Goal: Book appointment/travel/reservation

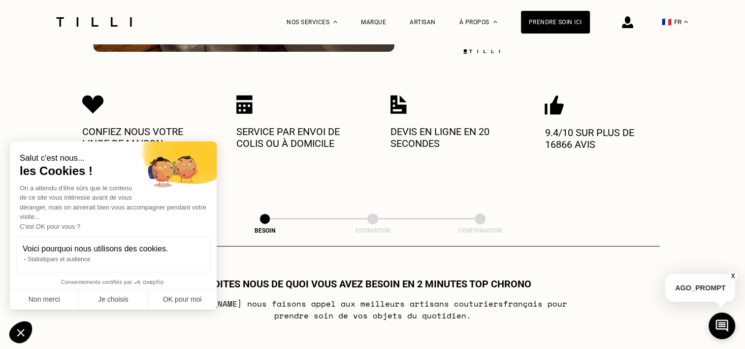
scroll to position [345, 0]
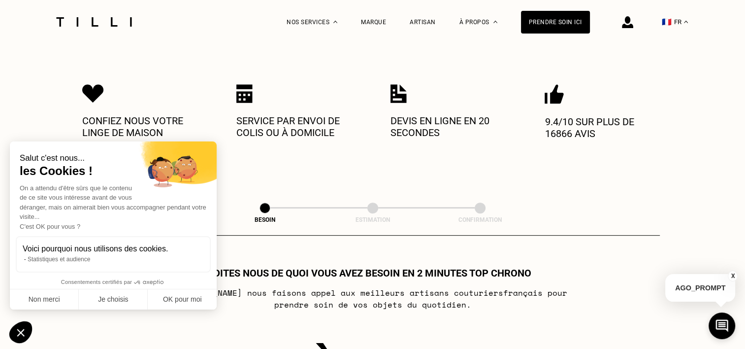
click at [494, 179] on div "Menu-méthode Menu-couture Menu-maroquinerie Menu-broderie Menu-cordonnerie Nos …" at bounding box center [372, 167] width 745 height 937
click at [591, 298] on div "Dites nous de quoi vous avez besoin en 2 minutes top chrono [PERSON_NAME] nous …" at bounding box center [373, 288] width 574 height 43
click at [192, 296] on button "OK pour moi" at bounding box center [182, 299] width 69 height 21
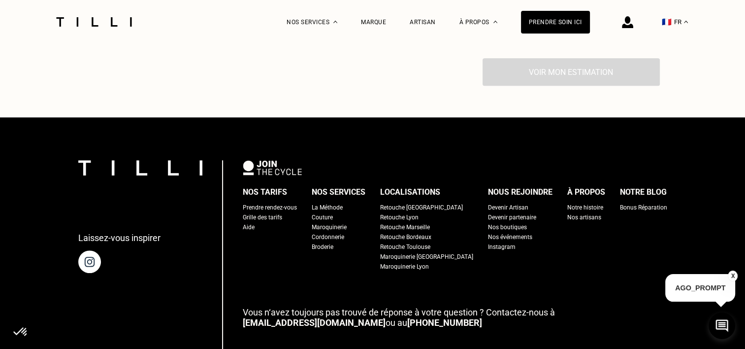
scroll to position [953, 0]
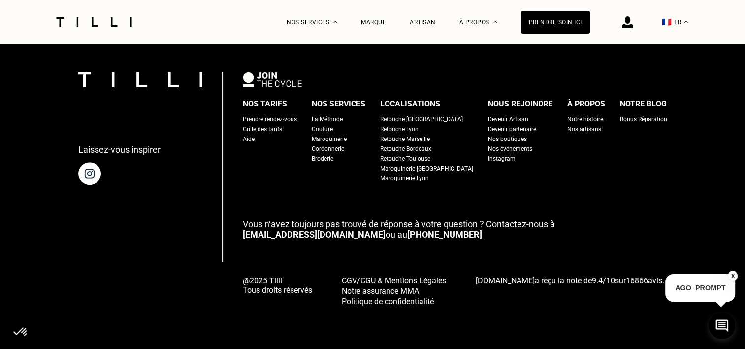
click at [281, 126] on div "Grille des tarifs" at bounding box center [262, 129] width 39 height 10
select select "FR"
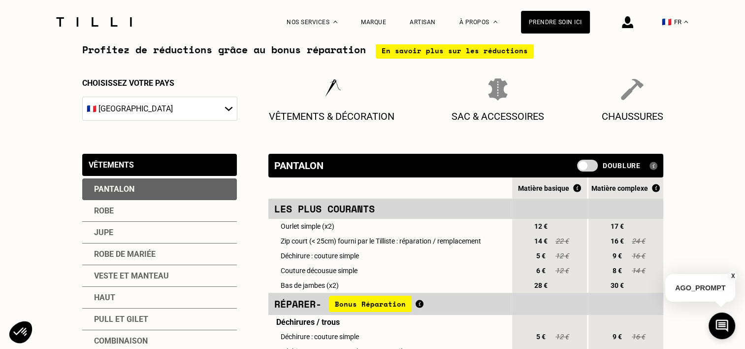
scroll to position [49, 0]
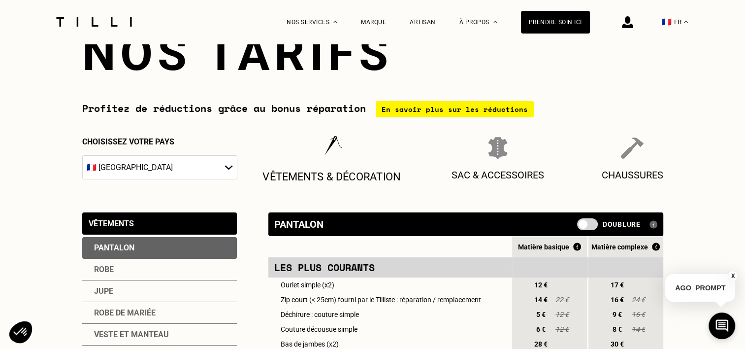
click at [319, 174] on p "Vêtements & décoration" at bounding box center [331, 176] width 138 height 13
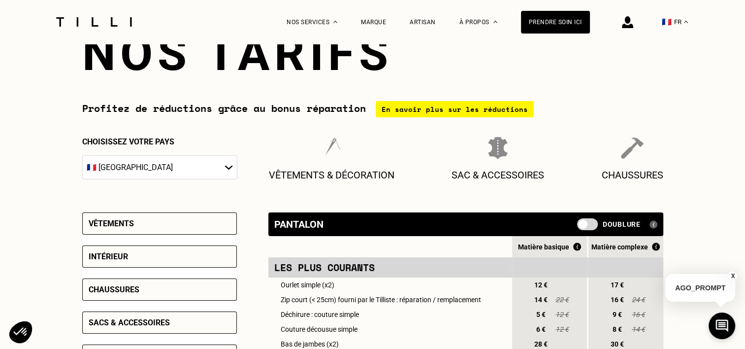
click at [127, 254] on div "Intérieur" at bounding box center [108, 256] width 39 height 9
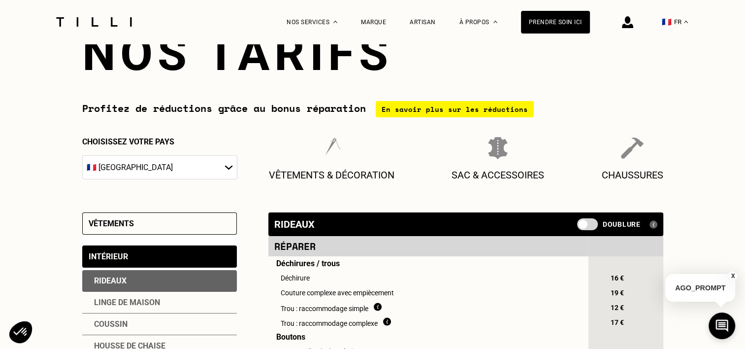
click at [114, 276] on div "Rideaux" at bounding box center [159, 281] width 155 height 22
click at [114, 278] on div "Rideaux" at bounding box center [159, 281] width 155 height 22
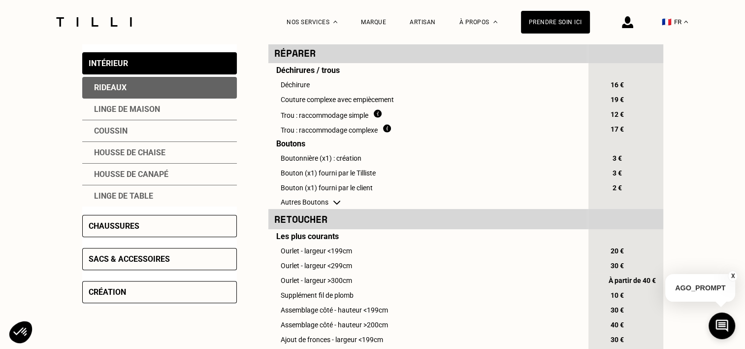
scroll to position [246, 0]
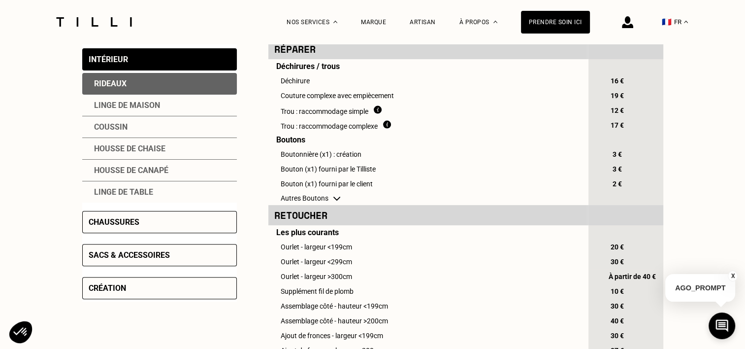
click at [112, 60] on div "Intérieur" at bounding box center [108, 59] width 39 height 9
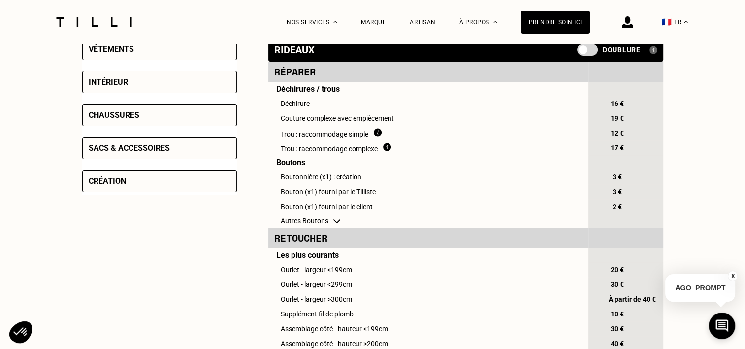
scroll to position [148, 0]
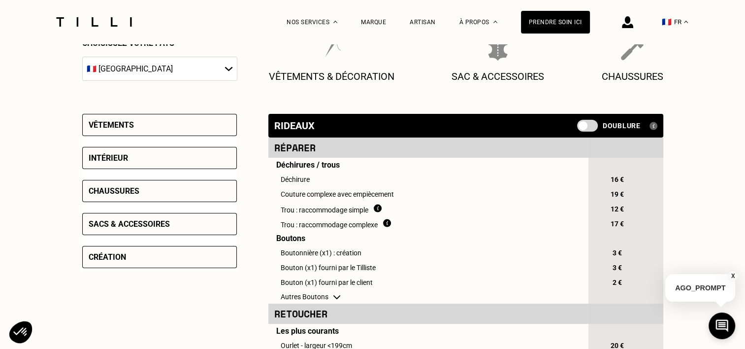
click at [110, 161] on div "Intérieur" at bounding box center [108, 157] width 39 height 9
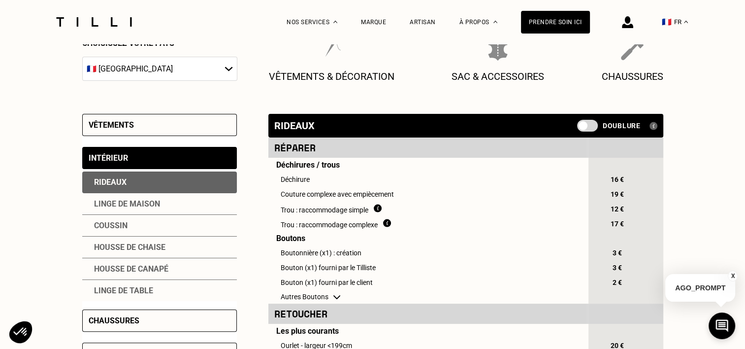
click at [110, 201] on div "Linge de maison" at bounding box center [159, 204] width 155 height 22
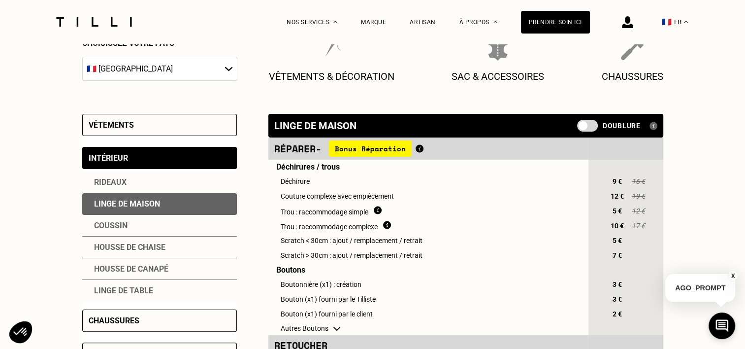
click at [118, 181] on div "Rideaux" at bounding box center [159, 182] width 155 height 22
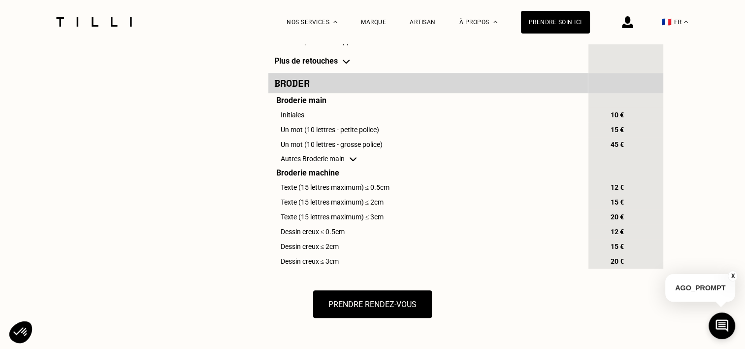
scroll to position [591, 0]
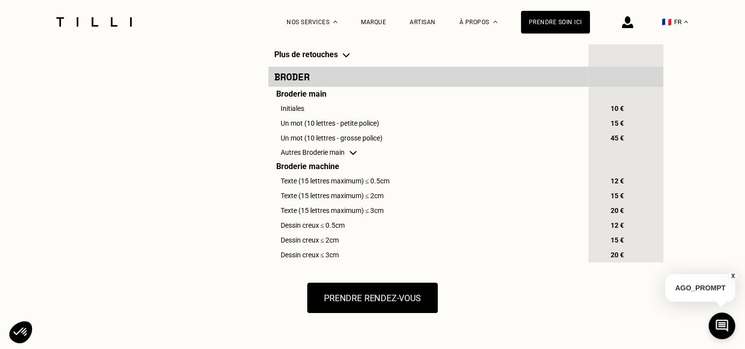
click at [388, 312] on button "Prendre rendez-vous" at bounding box center [372, 297] width 130 height 31
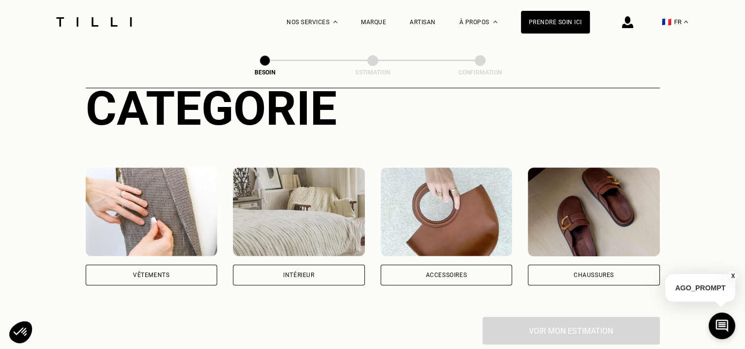
scroll to position [148, 0]
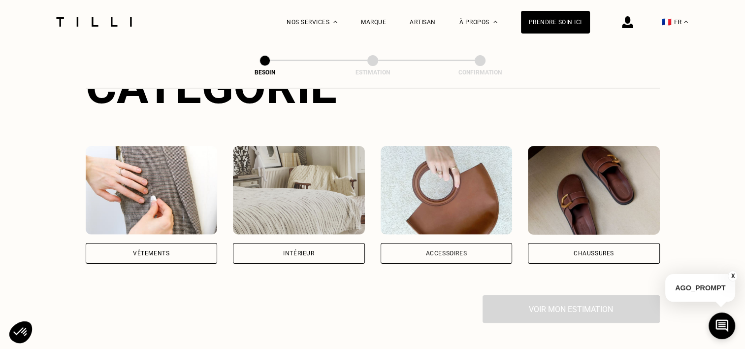
click at [297, 250] on div "Intérieur" at bounding box center [298, 253] width 31 height 6
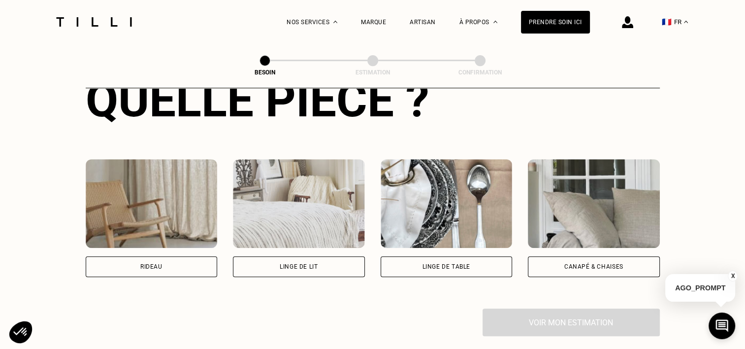
scroll to position [419, 0]
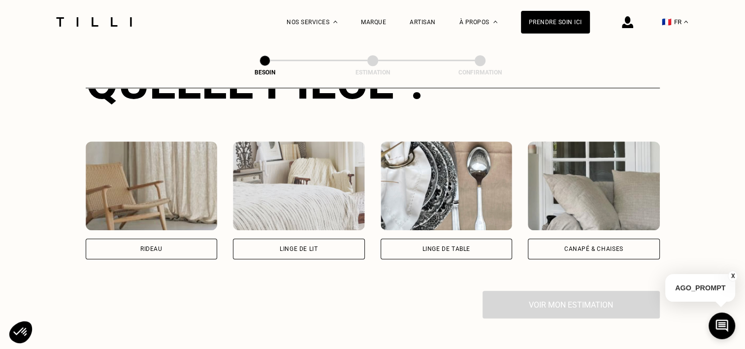
click at [155, 238] on div "Rideau" at bounding box center [152, 248] width 132 height 21
select select "FR"
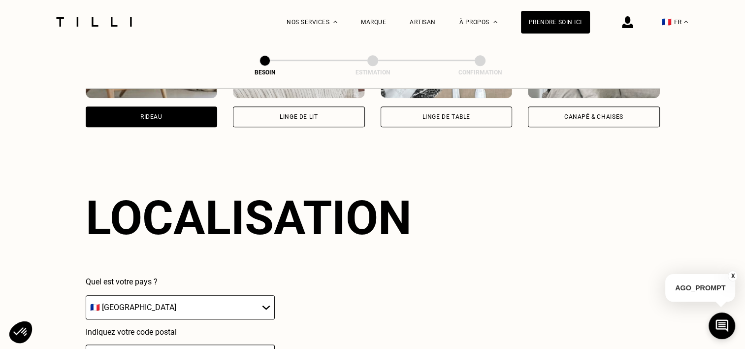
scroll to position [589, 0]
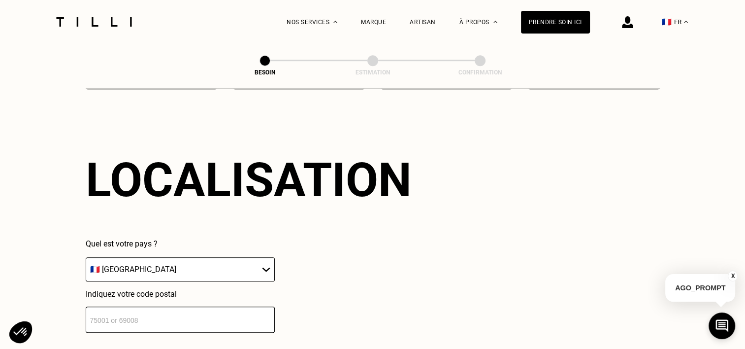
click at [218, 309] on input "number" at bounding box center [180, 319] width 189 height 26
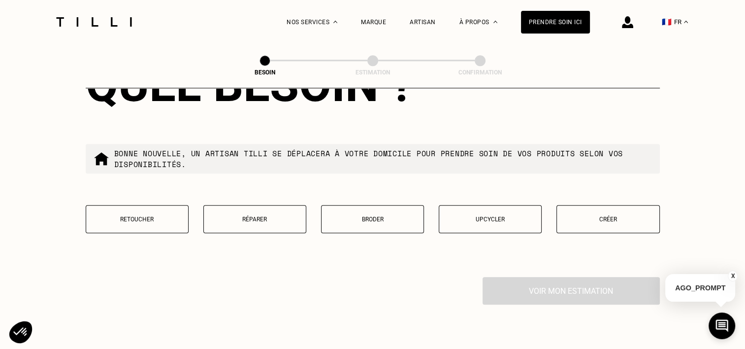
scroll to position [933, 0]
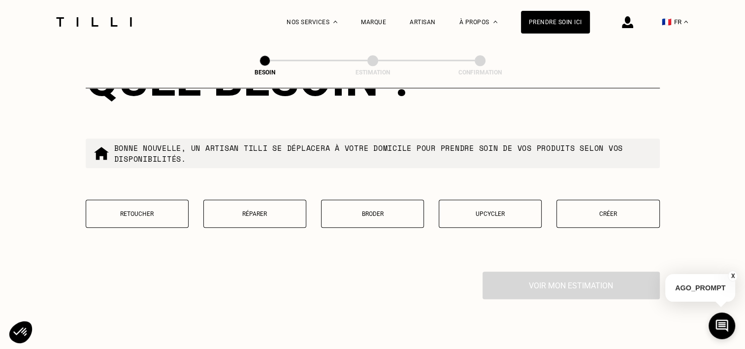
type input "37510"
click at [141, 210] on p "Retoucher" at bounding box center [137, 213] width 92 height 7
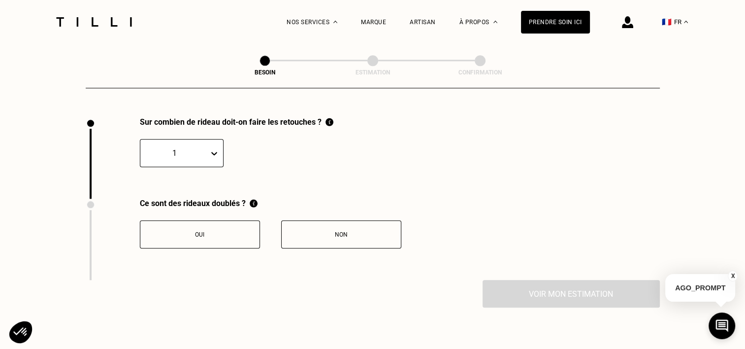
scroll to position [1087, 0]
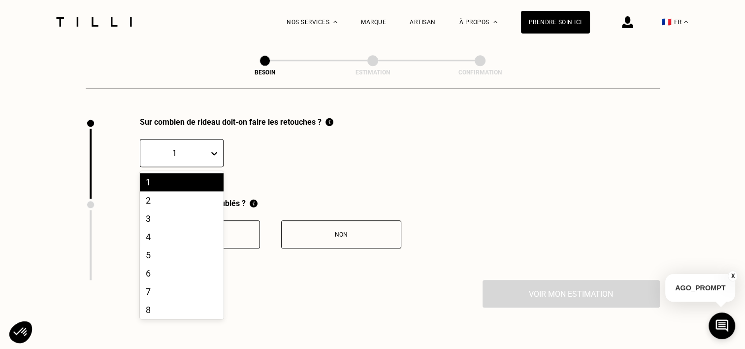
click at [215, 148] on icon at bounding box center [214, 153] width 10 height 10
click at [157, 199] on div "2" at bounding box center [182, 200] width 84 height 18
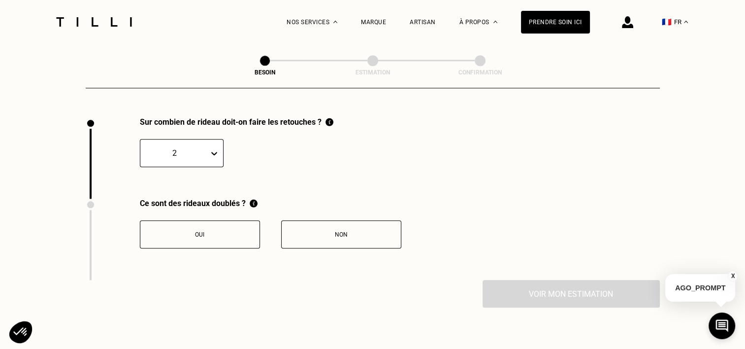
click at [342, 231] on div "Non" at bounding box center [341, 234] width 109 height 7
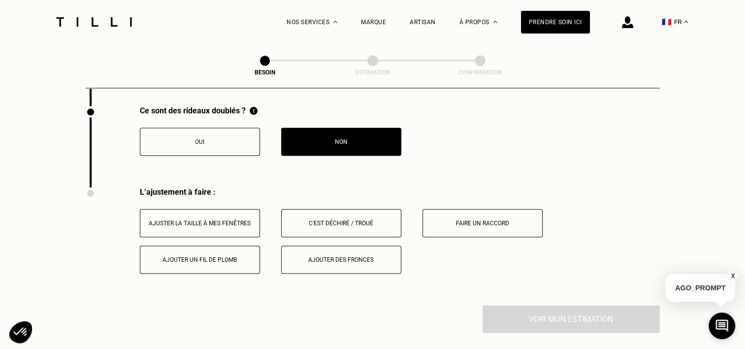
scroll to position [1250, 0]
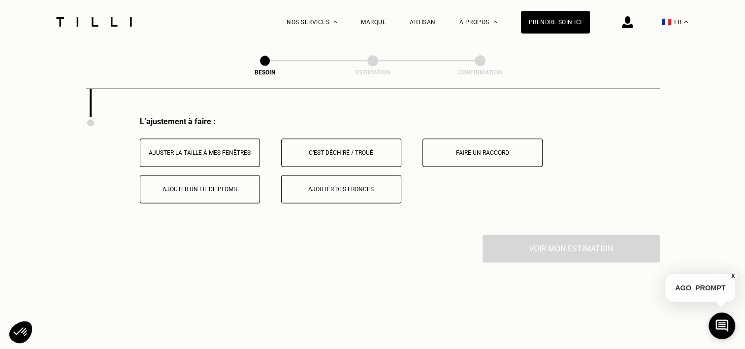
click at [214, 149] on div "Ajuster la taille à mes fenêtres" at bounding box center [199, 152] width 109 height 7
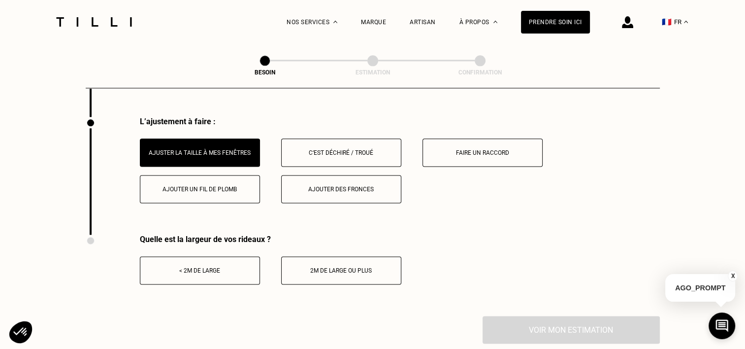
click at [202, 267] on div "< 2m de large" at bounding box center [199, 270] width 109 height 7
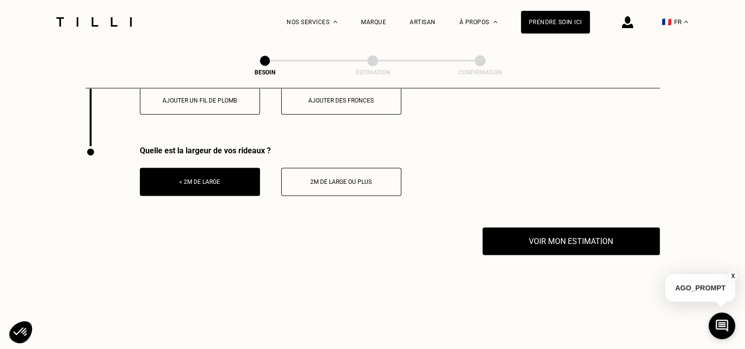
scroll to position [1398, 0]
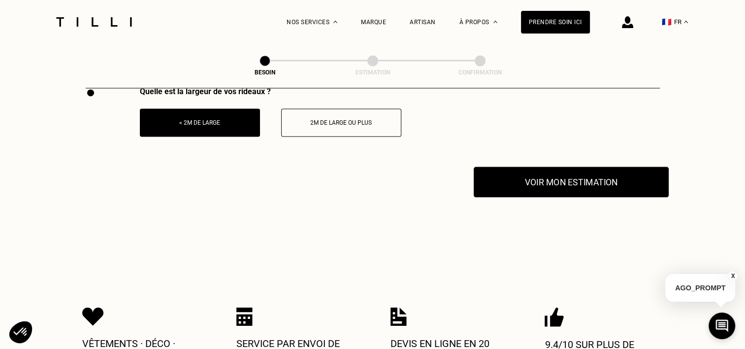
click at [559, 175] on button "Voir mon estimation" at bounding box center [571, 181] width 195 height 31
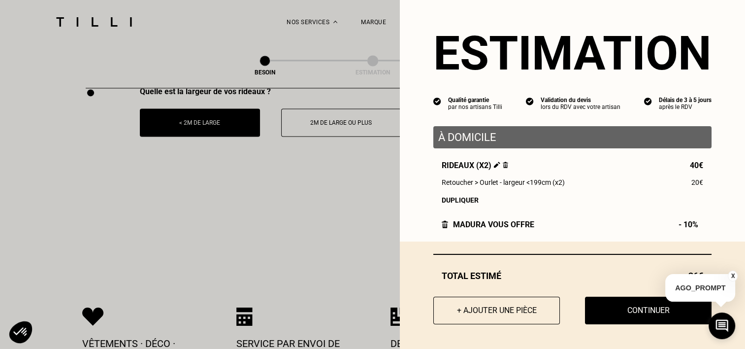
scroll to position [1496, 0]
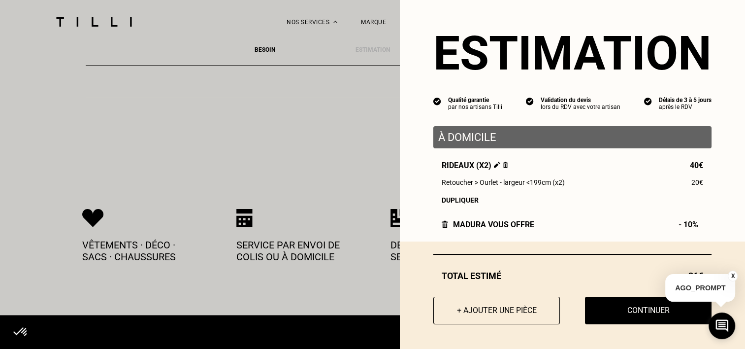
click at [732, 276] on button "X" at bounding box center [733, 275] width 10 height 11
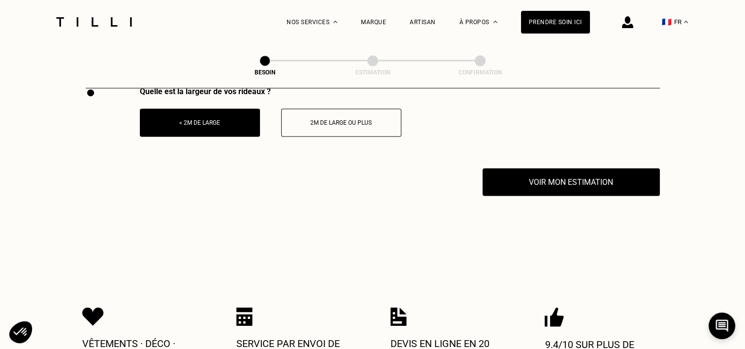
scroll to position [1348, 0]
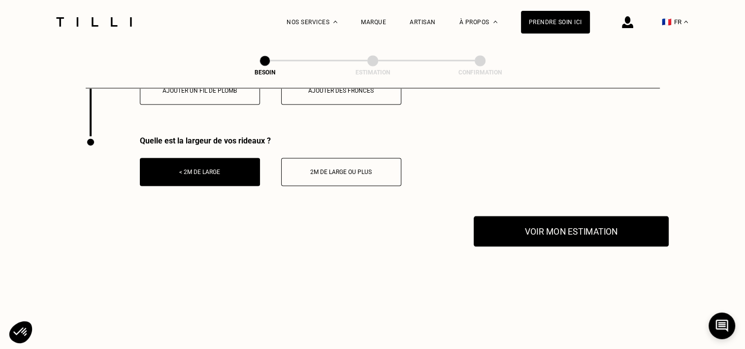
click at [609, 227] on button "Voir mon estimation" at bounding box center [571, 231] width 195 height 31
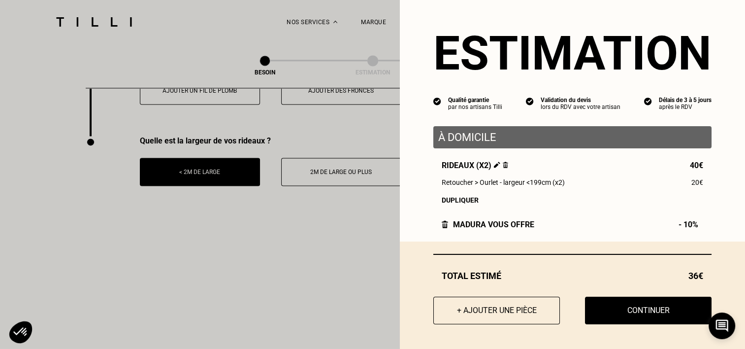
scroll to position [9, 0]
